Goal: Check status

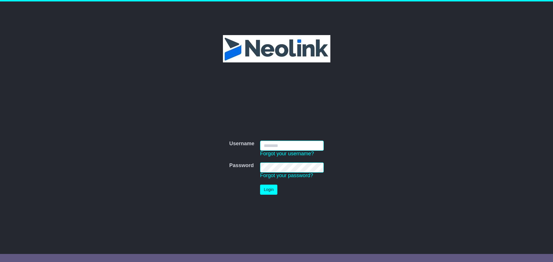
type input "****"
click at [275, 191] on button "Login" at bounding box center [268, 190] width 17 height 10
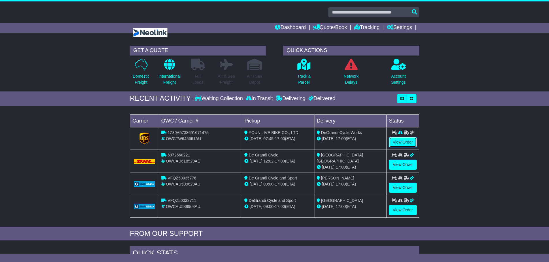
click at [399, 143] on link "View Order" at bounding box center [403, 142] width 28 height 10
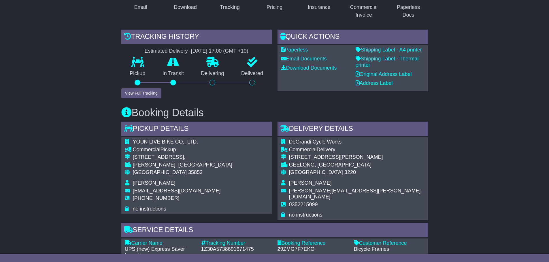
scroll to position [115, 0]
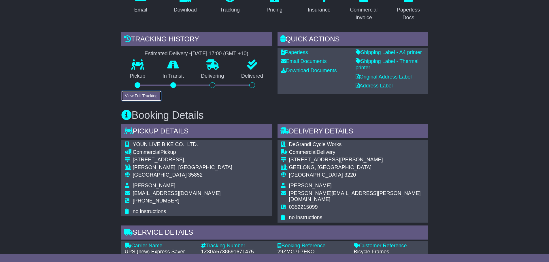
click at [153, 96] on button "View Full Tracking" at bounding box center [141, 96] width 40 height 10
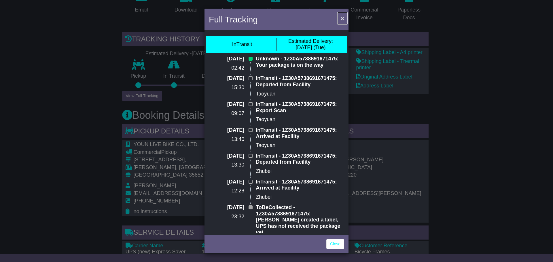
click at [343, 16] on span "×" at bounding box center [342, 18] width 3 height 7
